Goal: Task Accomplishment & Management: Complete application form

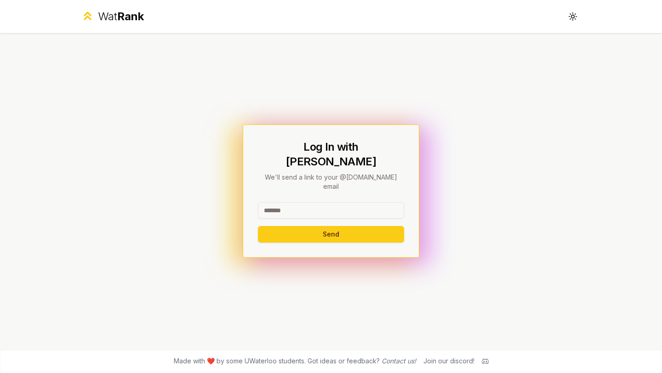
click at [317, 202] on input at bounding box center [331, 210] width 146 height 17
type input "*"
type input "*****"
click at [258, 226] on button "Send" at bounding box center [331, 234] width 146 height 17
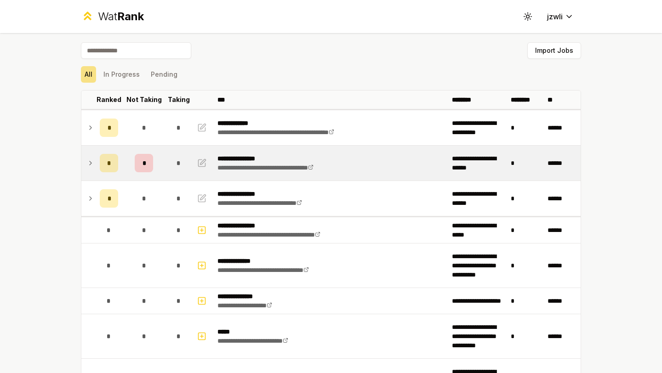
click at [115, 164] on td "*" at bounding box center [109, 163] width 26 height 35
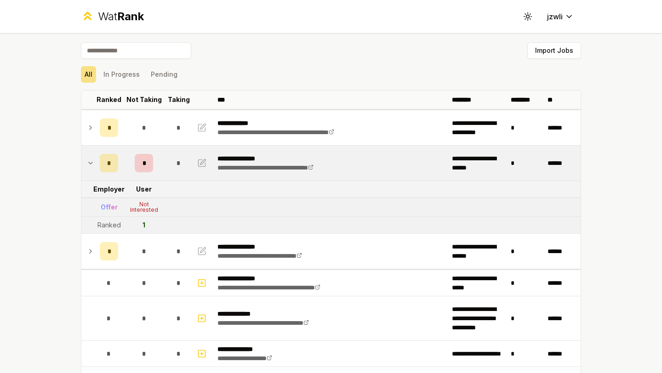
click at [115, 164] on td "*" at bounding box center [109, 163] width 26 height 35
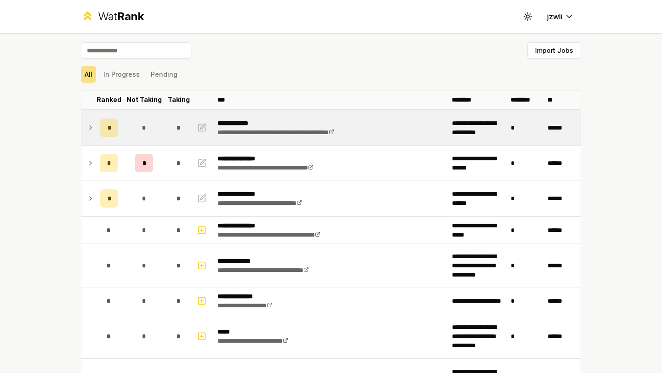
click at [97, 138] on td "*" at bounding box center [109, 127] width 26 height 35
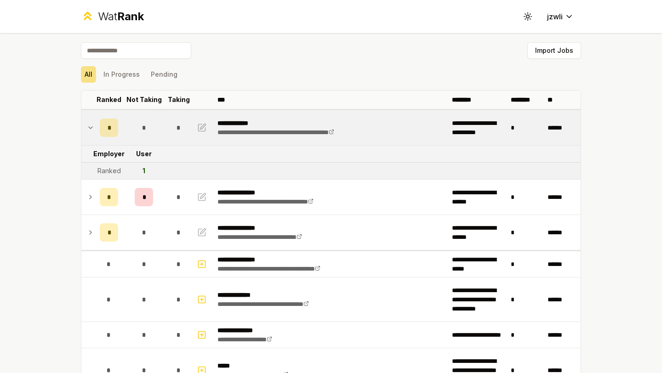
click at [97, 138] on td "*" at bounding box center [109, 127] width 26 height 35
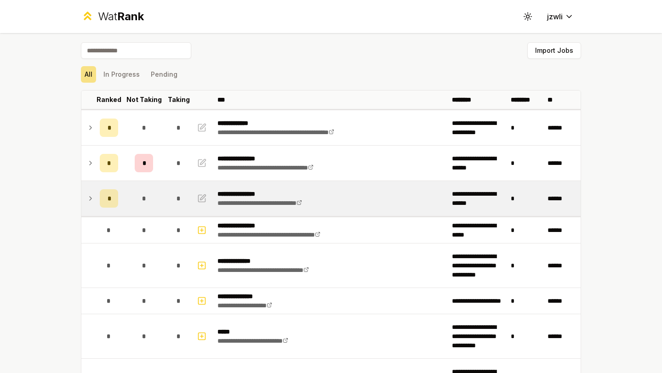
click at [102, 198] on div "*" at bounding box center [109, 198] width 18 height 18
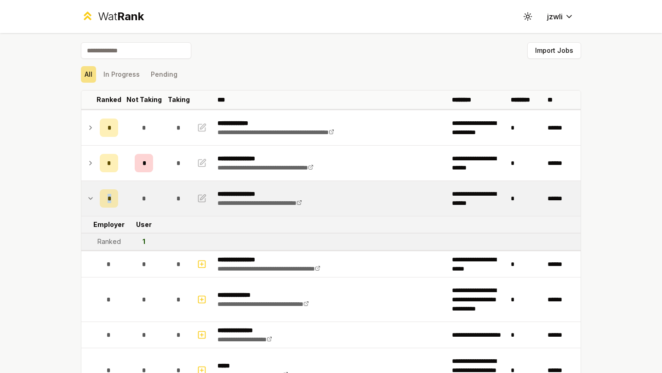
click at [102, 198] on div "*" at bounding box center [109, 198] width 18 height 18
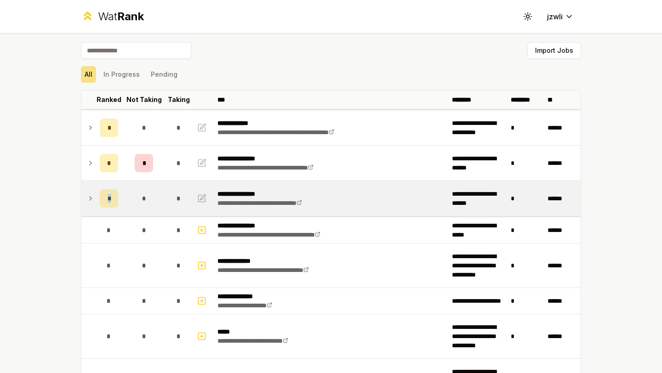
click at [104, 205] on div "*" at bounding box center [109, 198] width 18 height 18
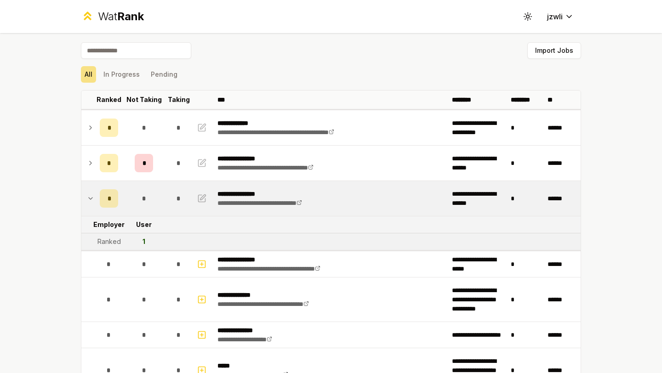
click at [104, 205] on div "*" at bounding box center [109, 198] width 18 height 18
